Goal: Information Seeking & Learning: Understand process/instructions

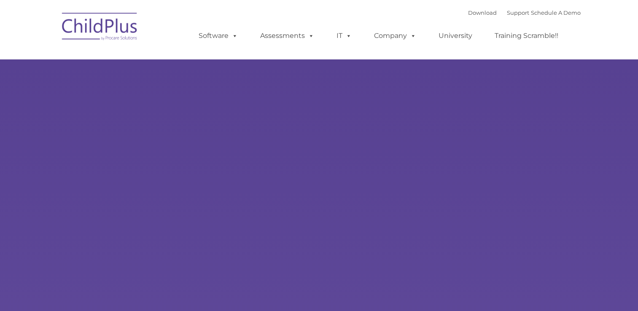
type input ""
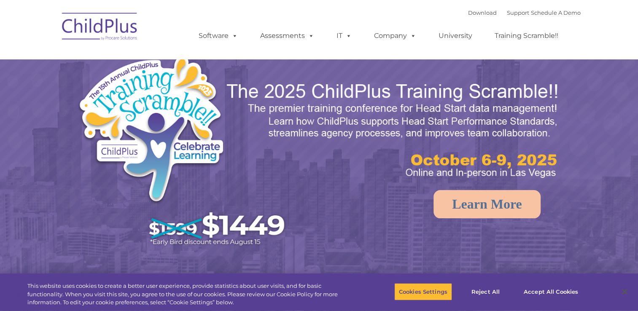
select select "MEDIUM"
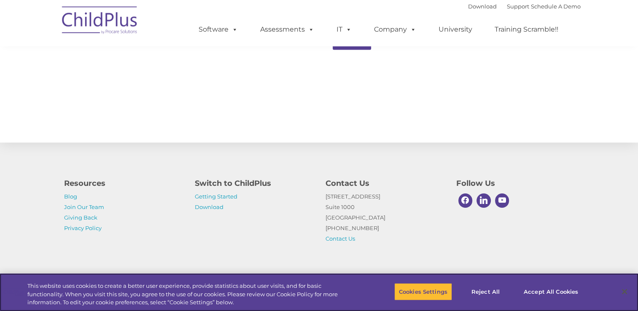
scroll to position [931, 0]
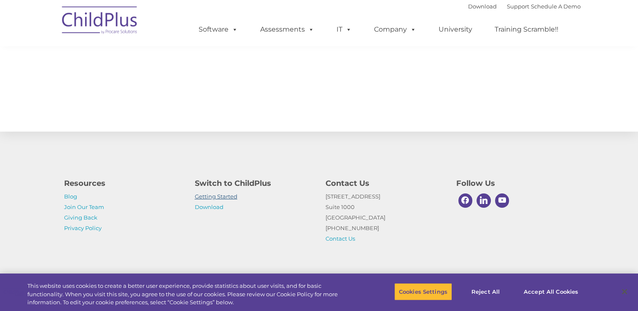
click at [205, 198] on link "Getting Started" at bounding box center [216, 196] width 43 height 7
